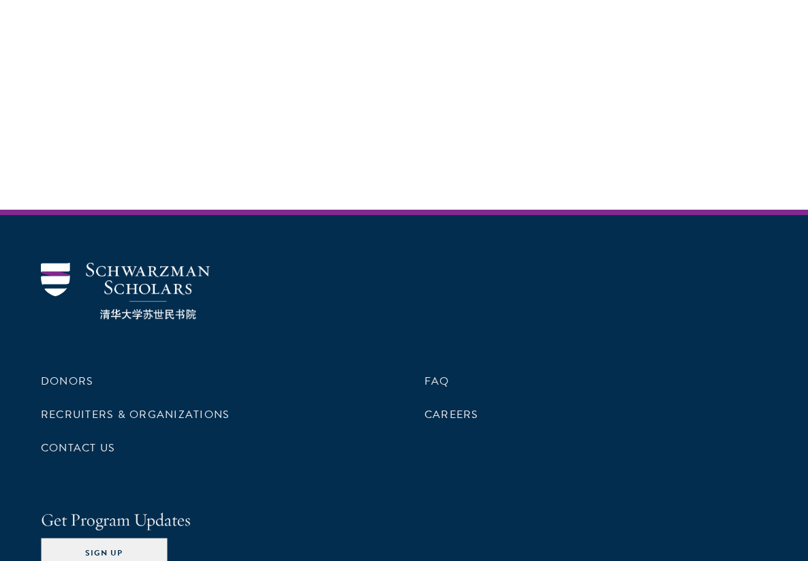
scroll to position [4085, 0]
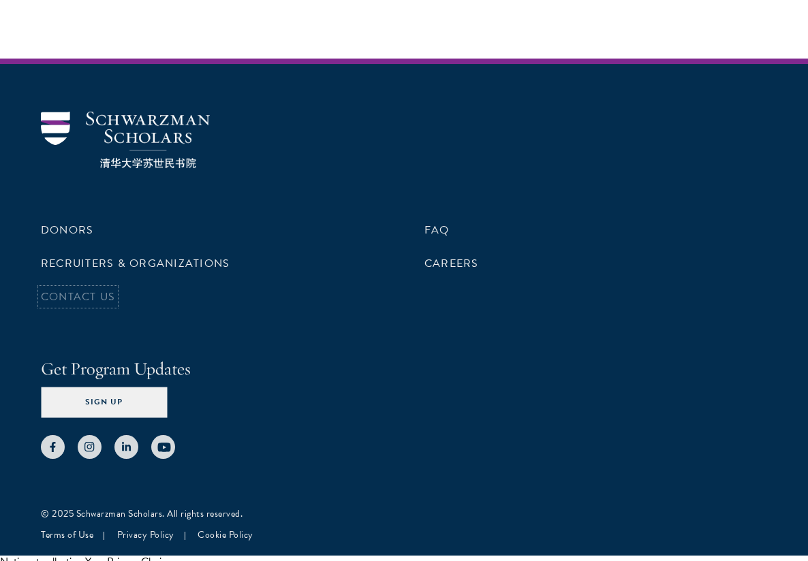
click at [97, 289] on link "Contact Us" at bounding box center [78, 297] width 74 height 16
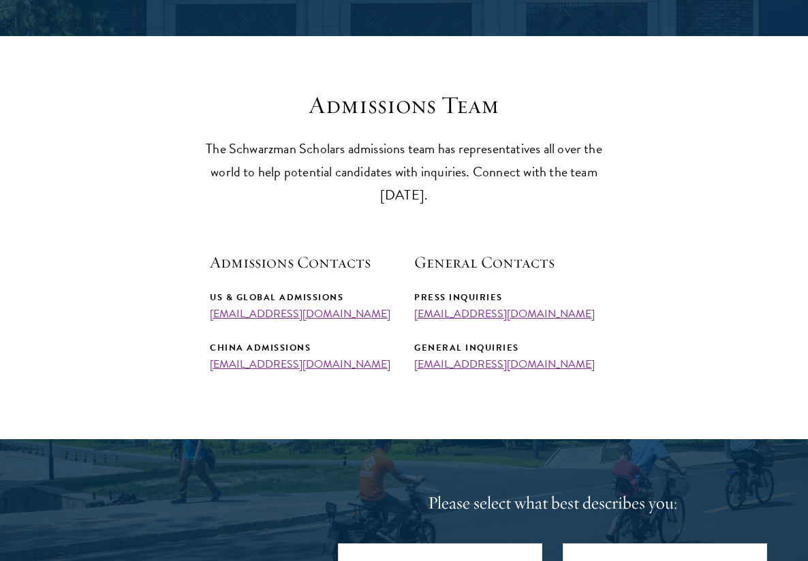
scroll to position [394, 0]
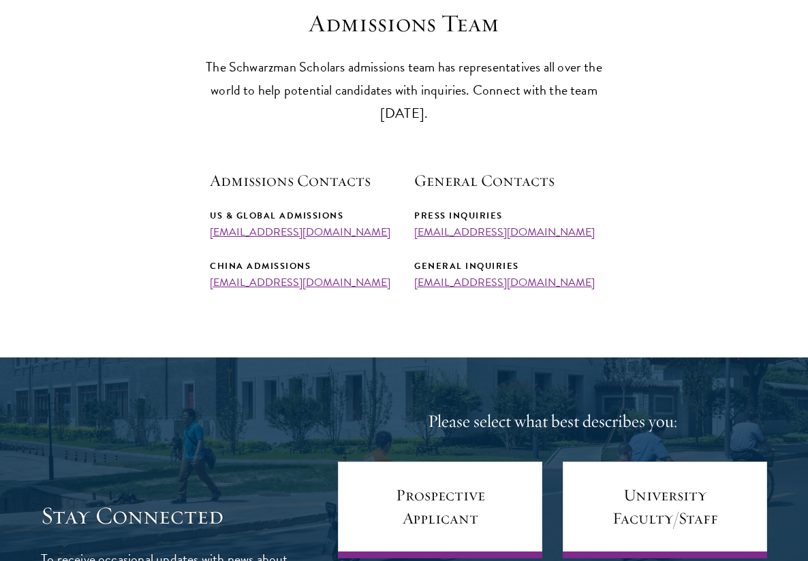
drag, startPoint x: 385, startPoint y: 232, endPoint x: 191, endPoint y: 232, distance: 194.1
click at [191, 232] on section "Admissions Team The Schwarzman Scholars admissions team has representatives all…" at bounding box center [404, 149] width 808 height 281
copy link "admissions@schwarzmanscholars.org"
